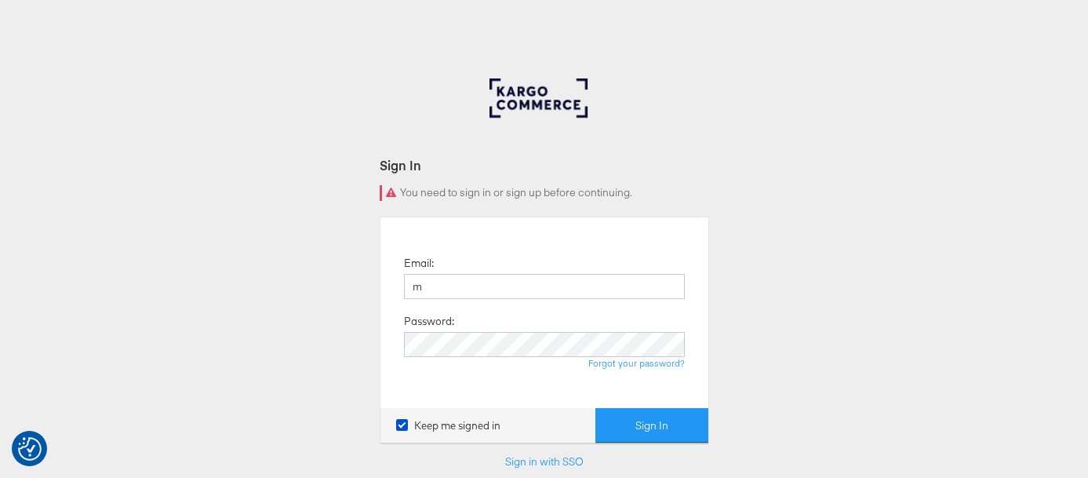
type input "[PERSON_NAME][EMAIL_ADDRESS][PERSON_NAME][DOMAIN_NAME]"
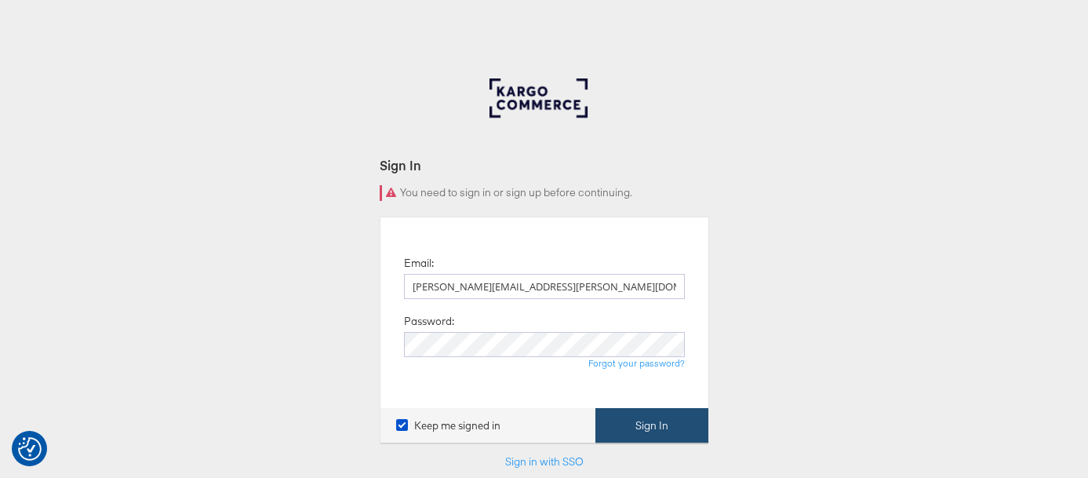
click at [637, 425] on button "Sign In" at bounding box center [652, 425] width 113 height 35
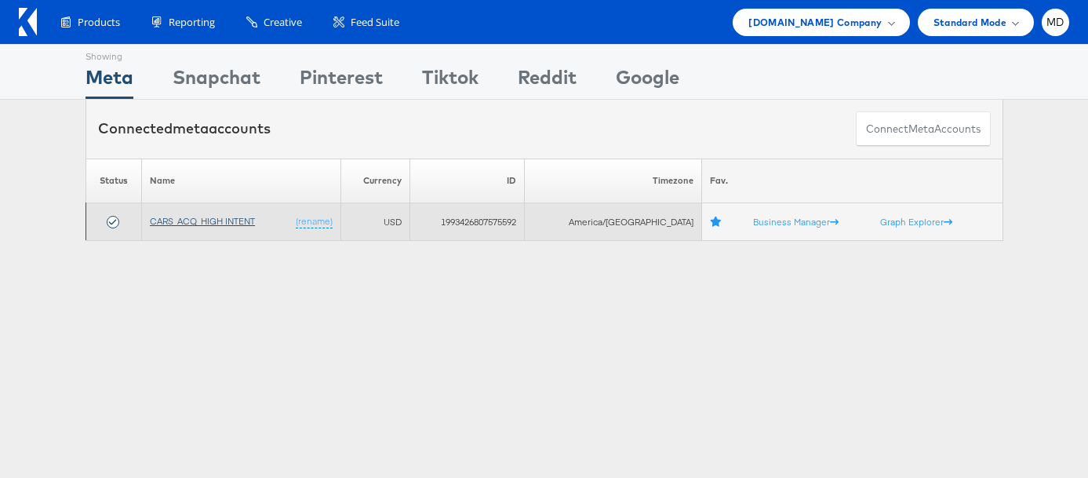
click at [209, 221] on link "CARS_ACQ_HIGH INTENT" at bounding box center [202, 221] width 105 height 12
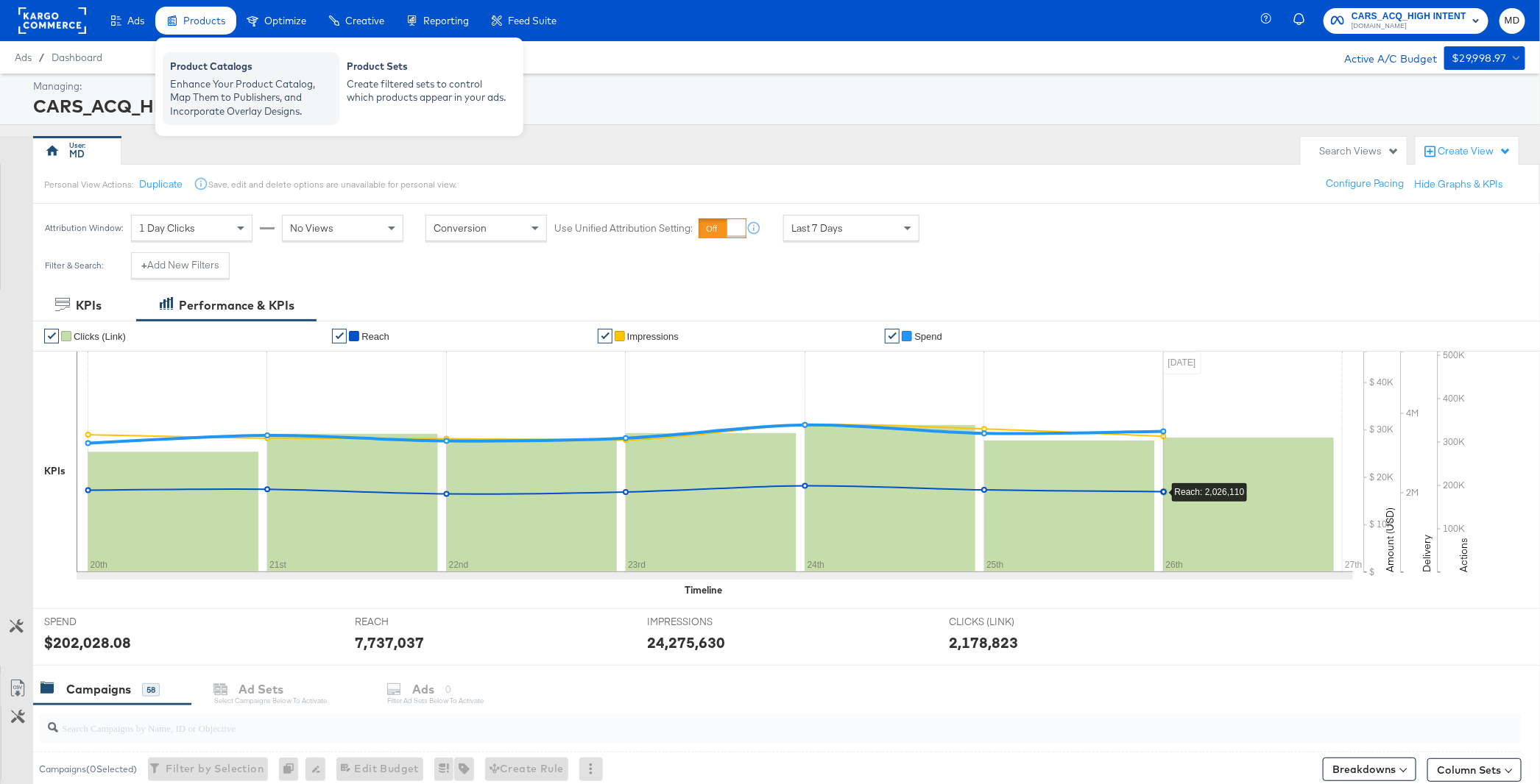
click at [207, 68] on div "Product Catalogs" at bounding box center [250, 68] width 162 height 18
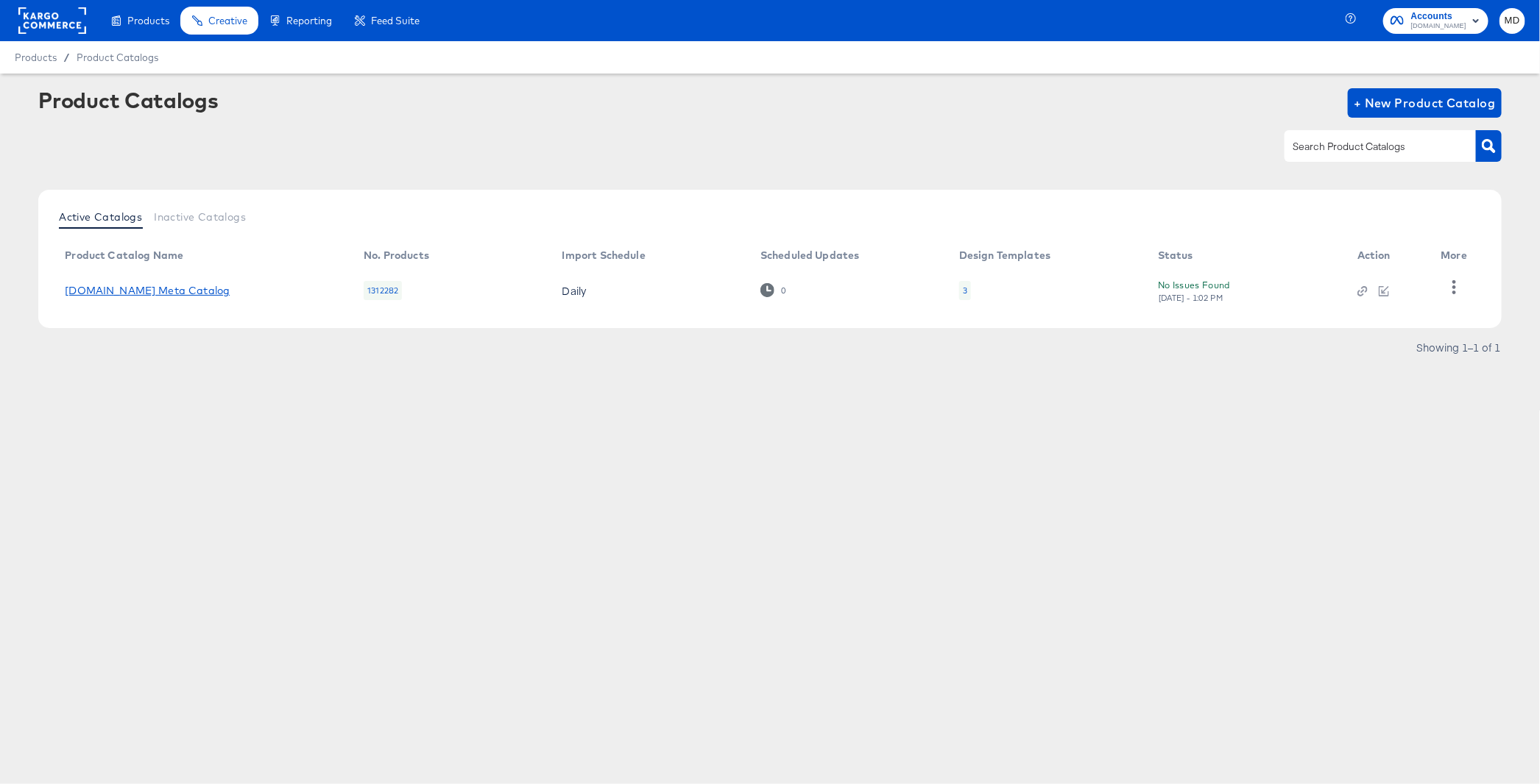
click at [105, 295] on link "Cars.com Meta Catalog" at bounding box center [147, 291] width 165 height 12
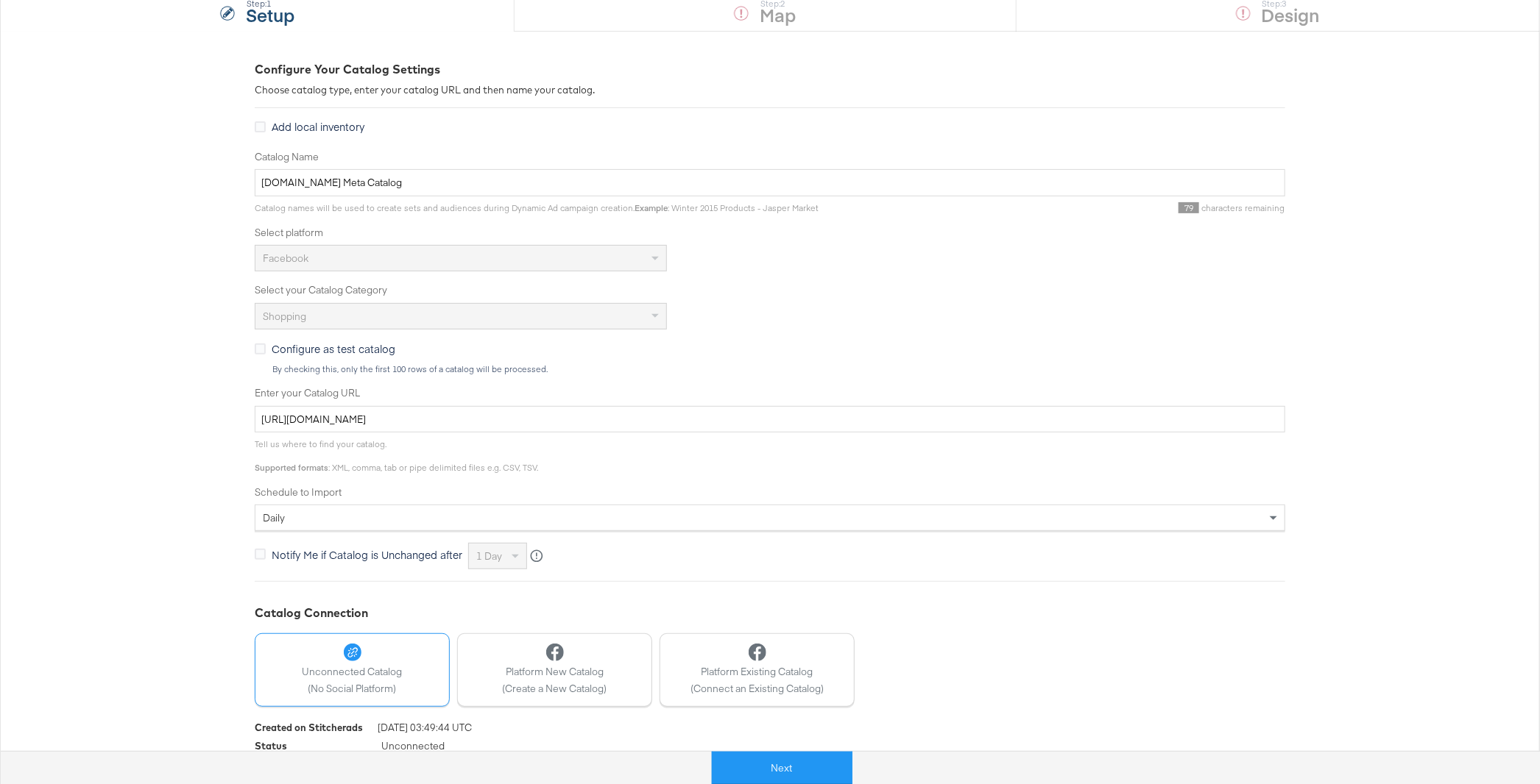
scroll to position [201, 0]
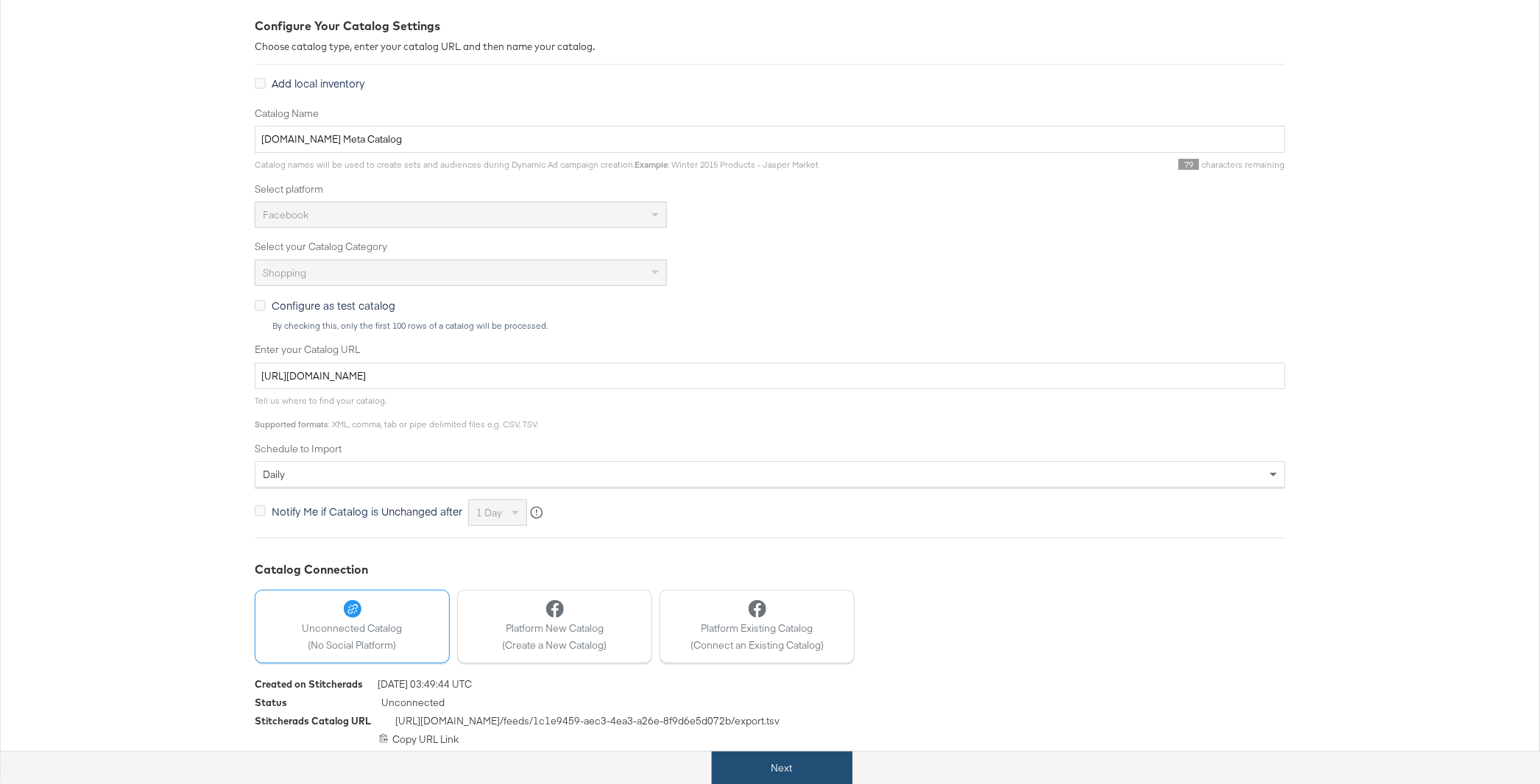
click at [764, 671] on button "Next" at bounding box center [782, 768] width 141 height 33
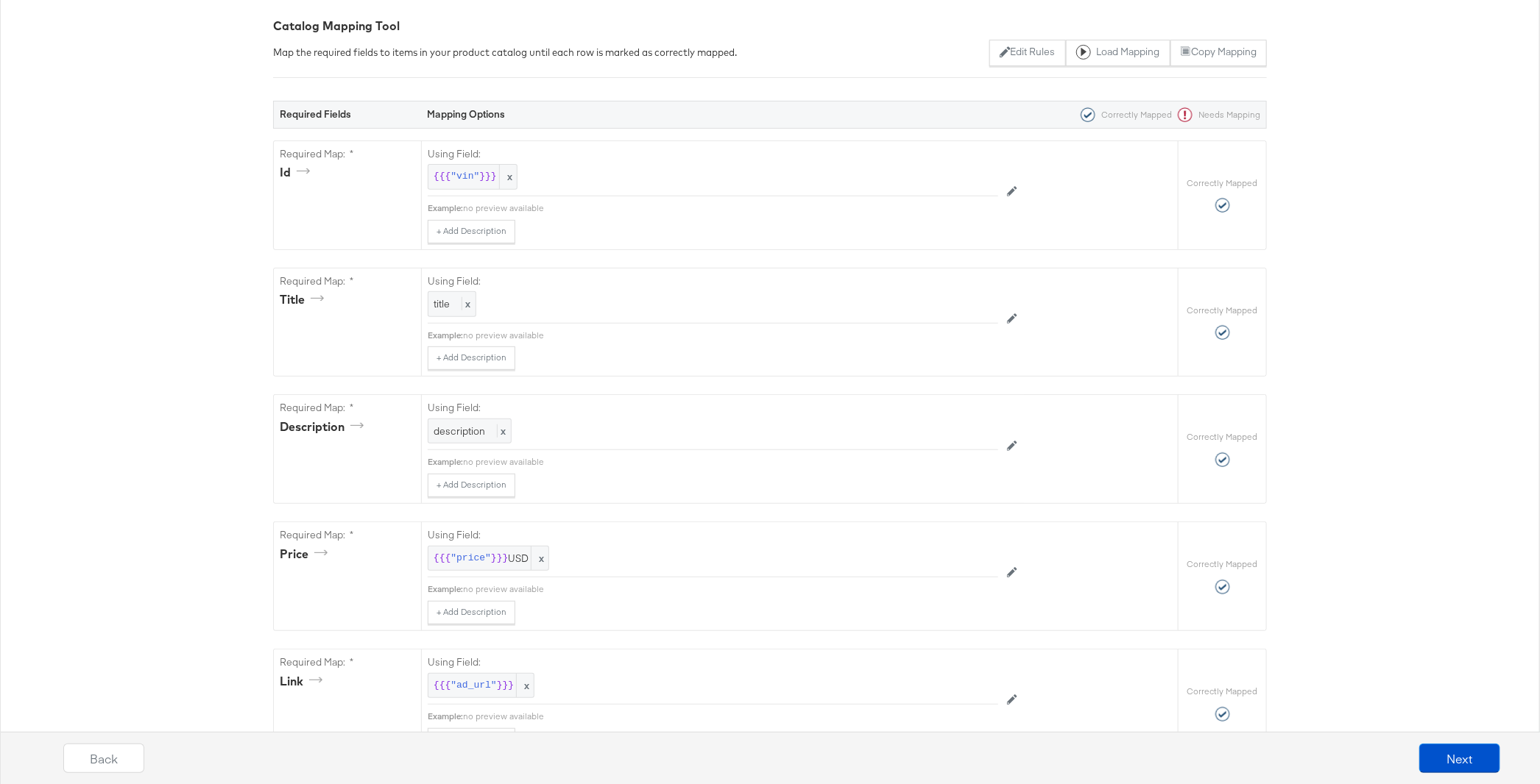
scroll to position [0, 0]
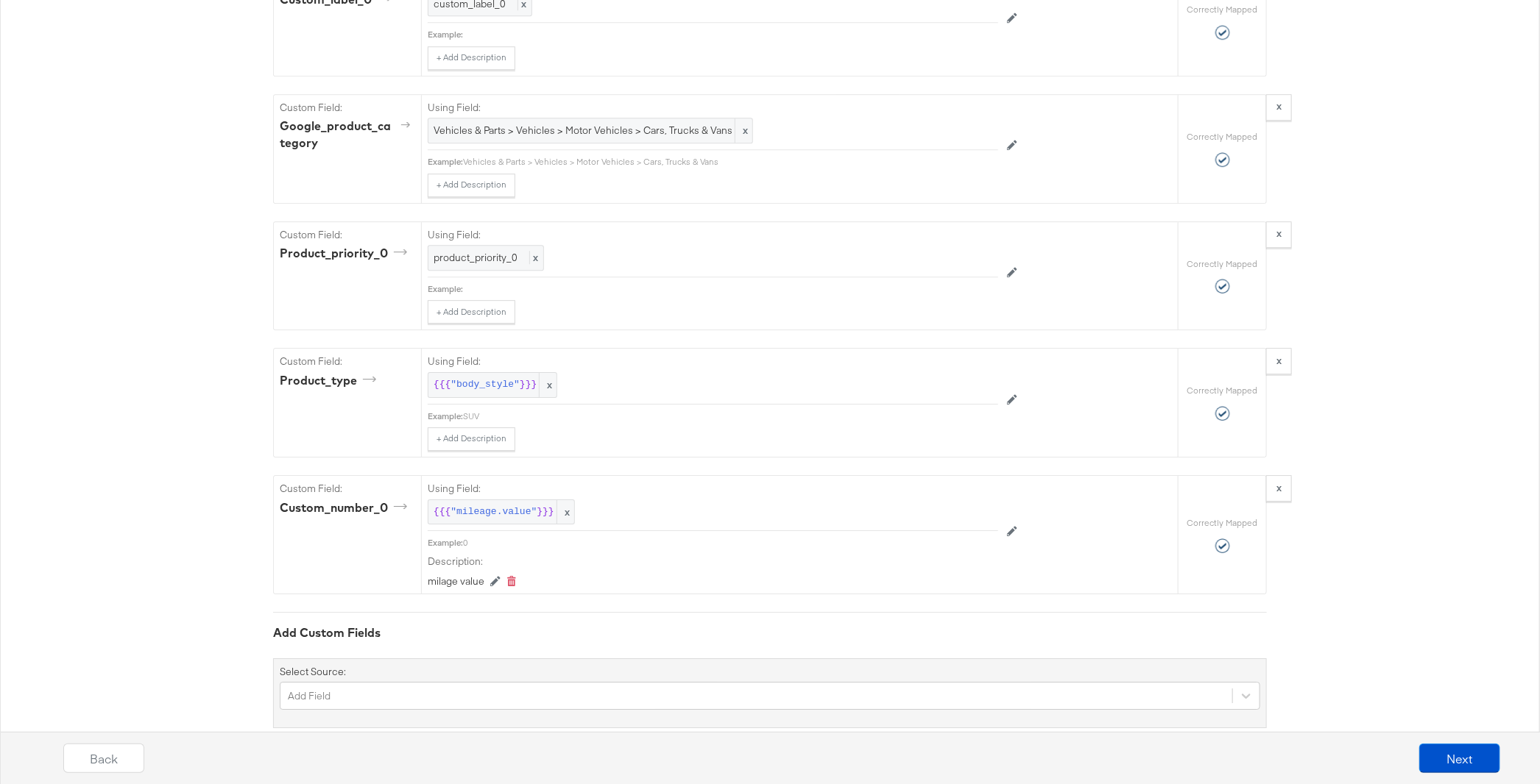
scroll to position [2416, 0]
